Goal: Transaction & Acquisition: Purchase product/service

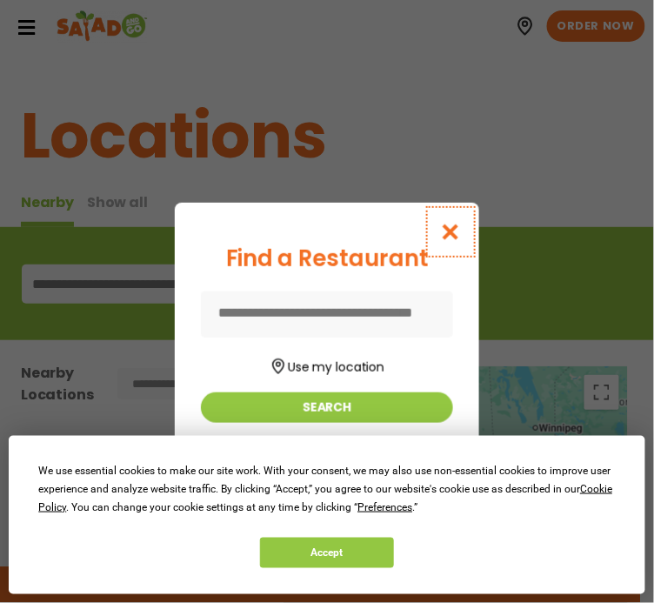
click at [458, 231] on icon "Close modal" at bounding box center [451, 232] width 22 height 18
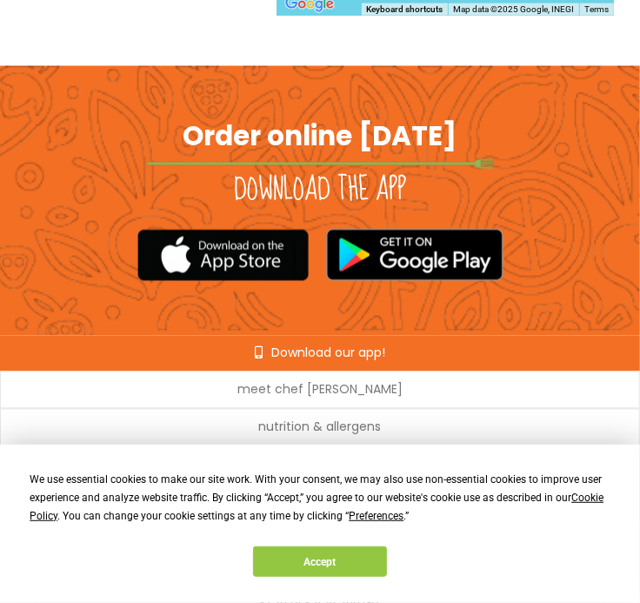
scroll to position [954, 0]
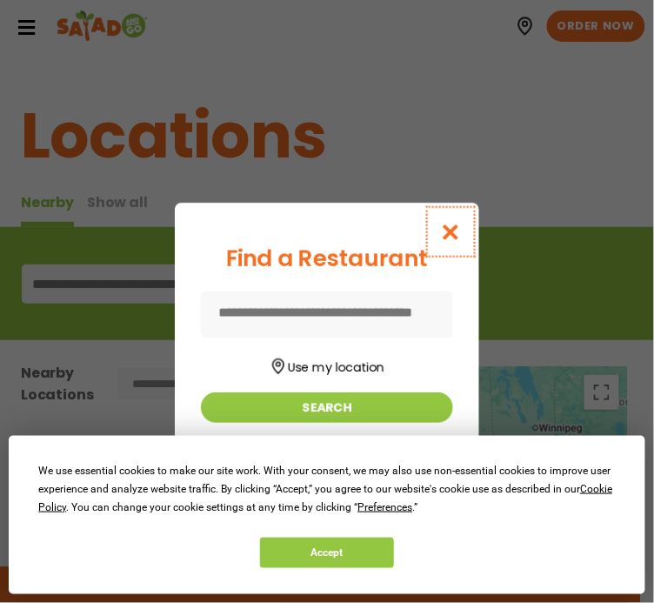
click at [453, 238] on icon "Close modal" at bounding box center [451, 232] width 22 height 18
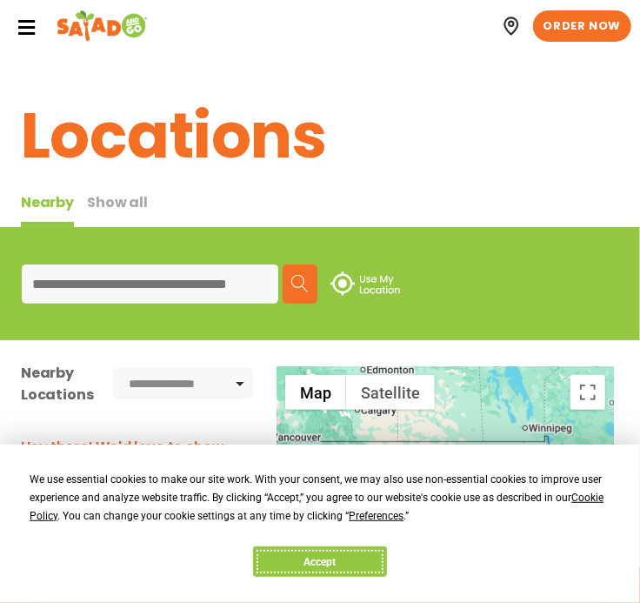
click at [340, 550] on button "Accept" at bounding box center [320, 561] width 134 height 30
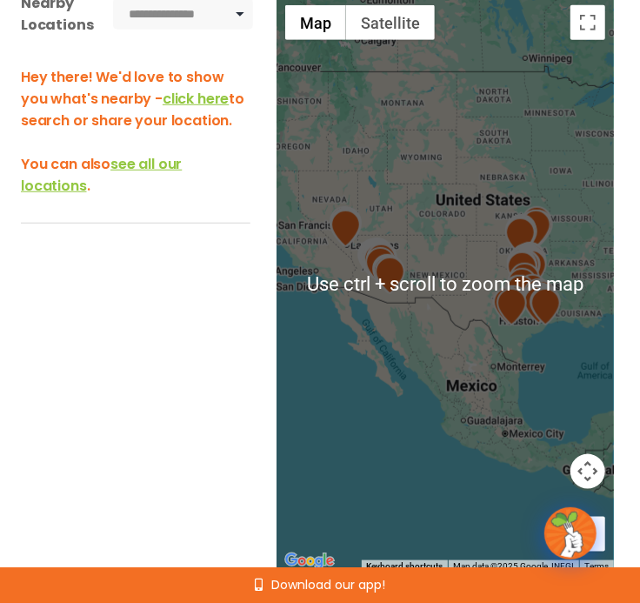
scroll to position [348, 0]
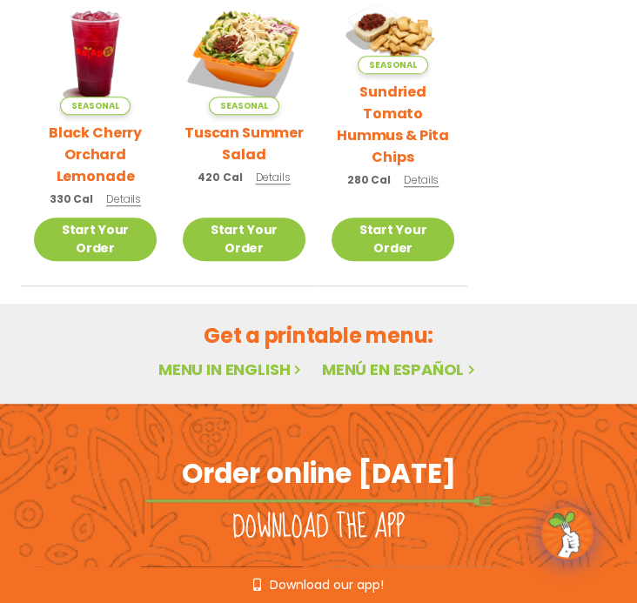
scroll to position [783, 0]
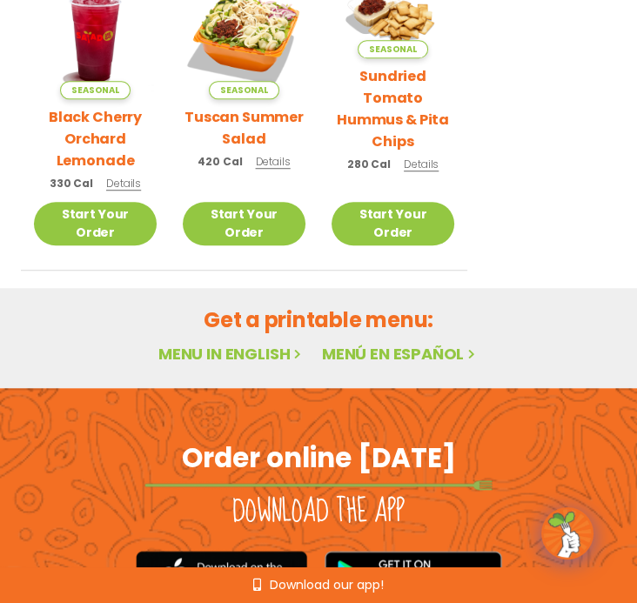
click at [225, 343] on link "Menu in English" at bounding box center [231, 354] width 146 height 22
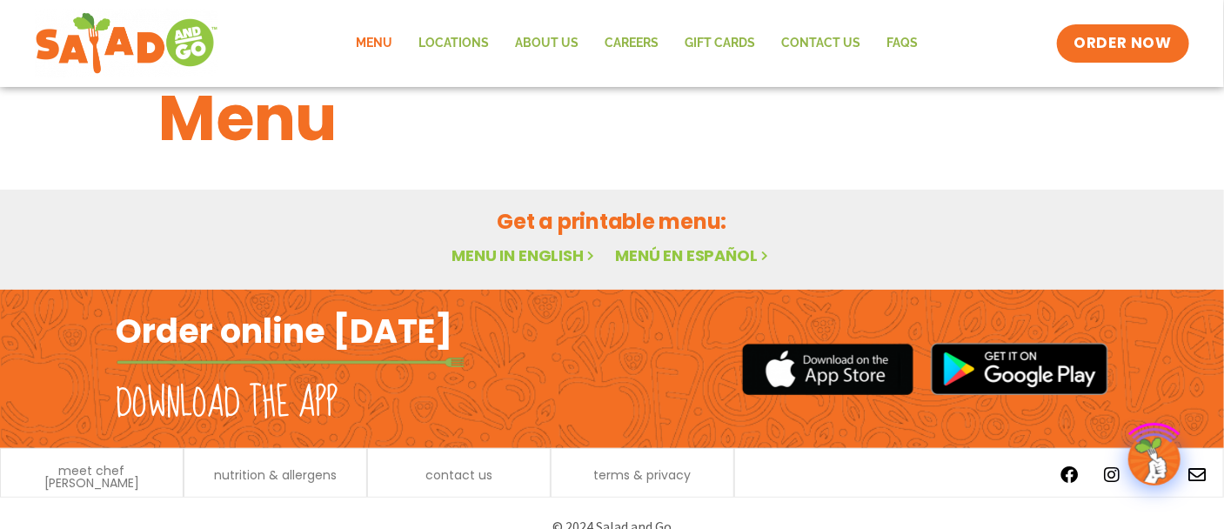
scroll to position [75, 0]
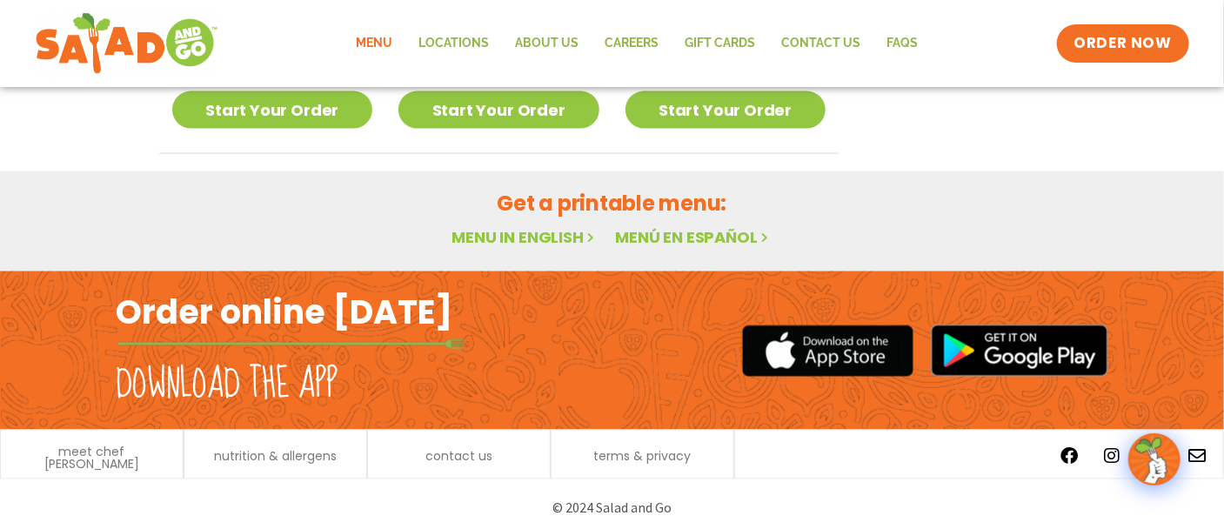
scroll to position [1195, 0]
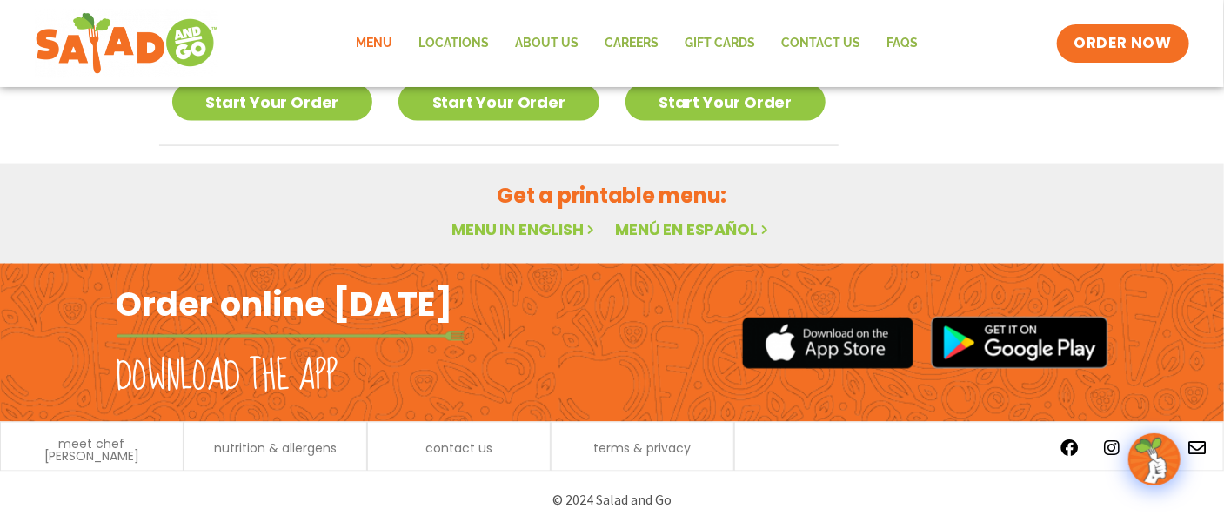
click at [550, 230] on link "Menu in English" at bounding box center [524, 229] width 146 height 22
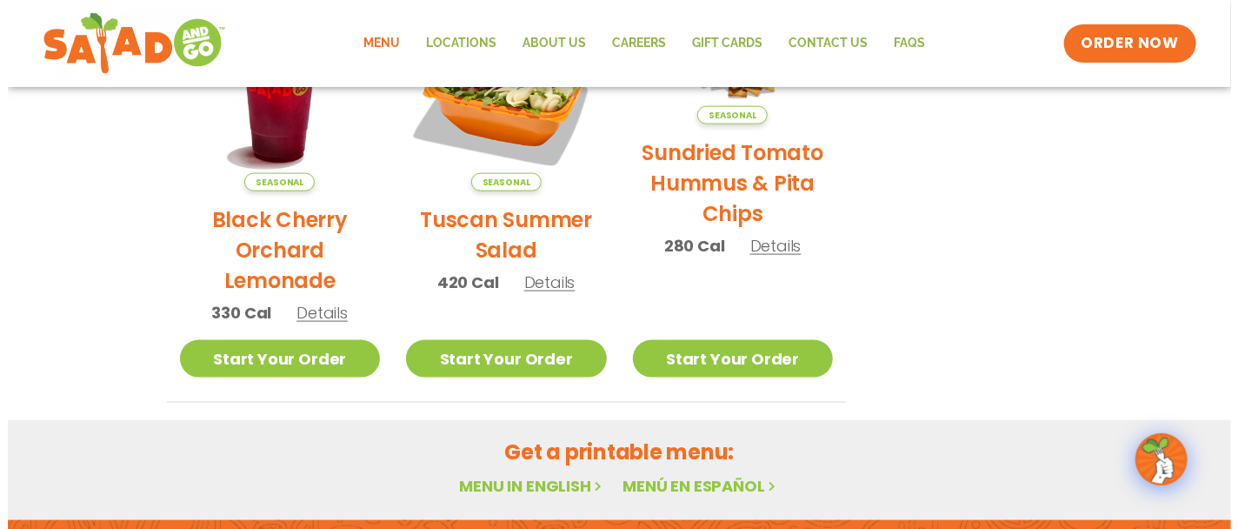
scroll to position [957, 0]
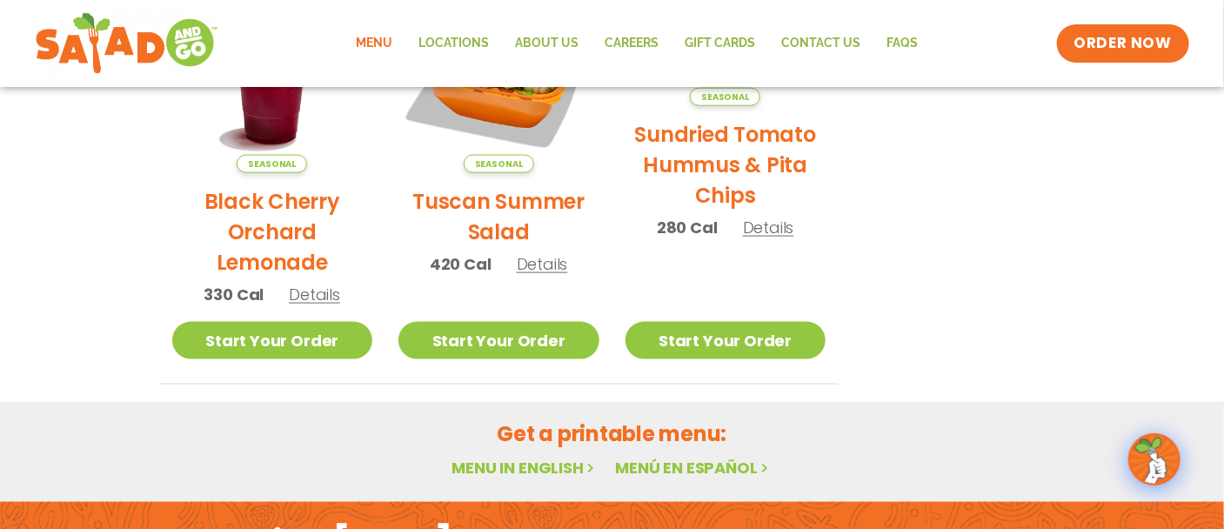
click at [540, 270] on span "Details" at bounding box center [542, 264] width 51 height 22
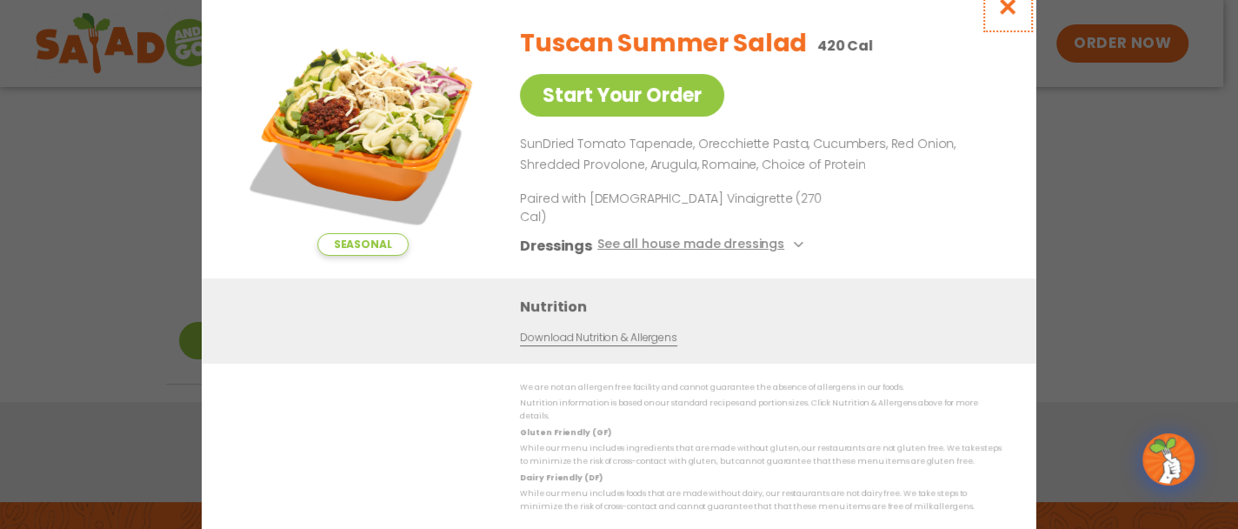
click at [1011, 16] on icon "Close modal" at bounding box center [1008, 6] width 22 height 18
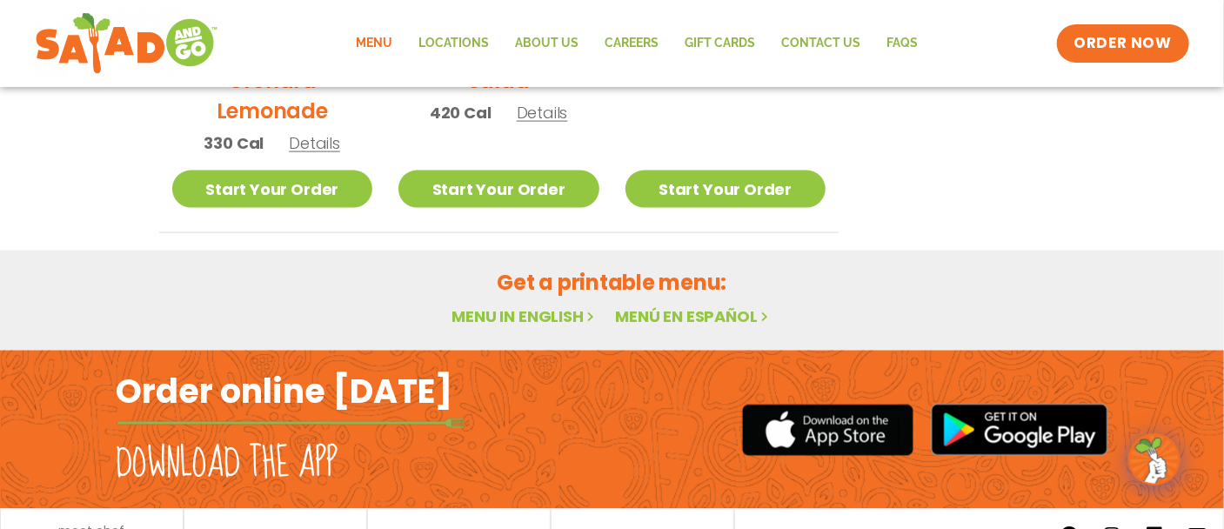
scroll to position [1108, 0]
click at [505, 195] on link "Start Your Order" at bounding box center [498, 188] width 201 height 37
